Goal: Transaction & Acquisition: Download file/media

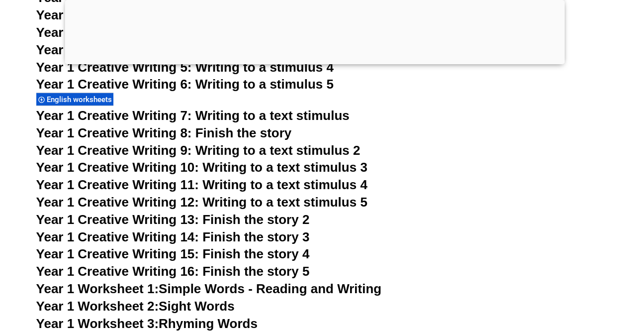
scroll to position [1791, 0]
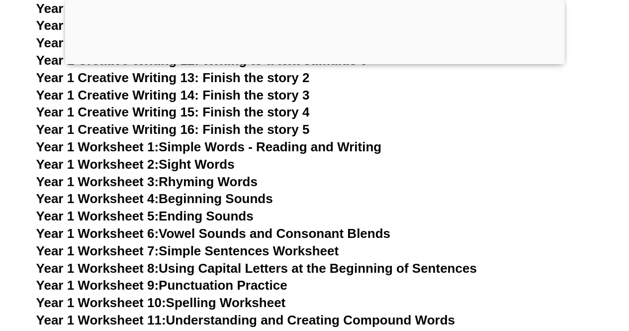
click at [199, 198] on link "Year 1 Worksheet 4: Beginning Sounds" at bounding box center [154, 198] width 237 height 15
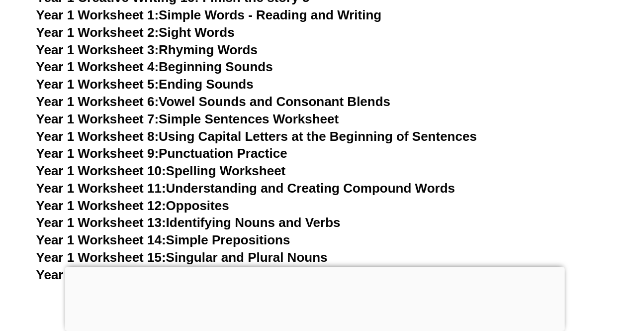
scroll to position [3416, 0]
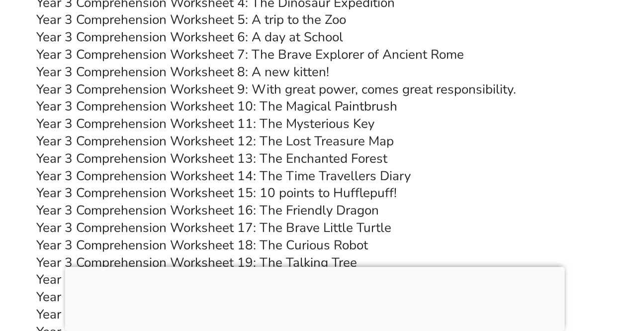
click at [303, 144] on link "Year 3 Comprehension Worksheet 12: The Lost Treasure Map" at bounding box center [215, 140] width 358 height 17
